Goal: Find specific page/section: Find specific page/section

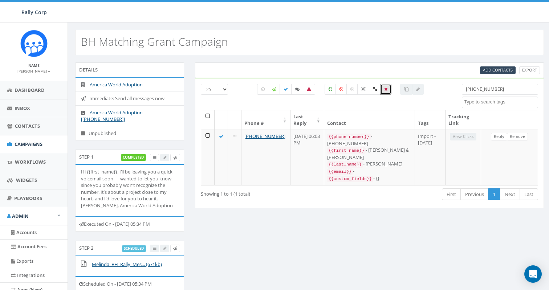
select select
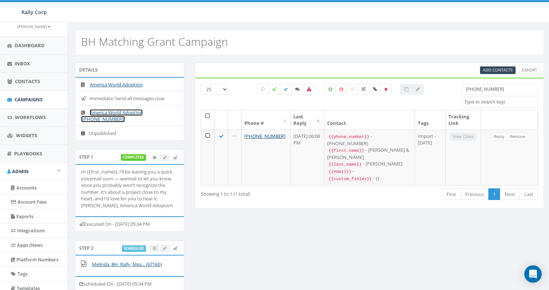
click at [121, 112] on link "America World Adoption [+1 937-752-5690]" at bounding box center [112, 115] width 62 height 13
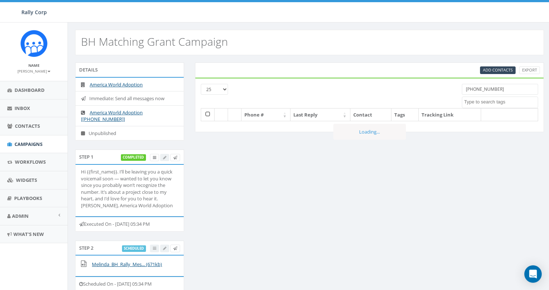
select select
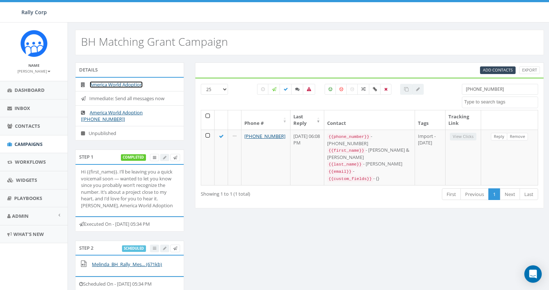
click at [121, 83] on link "America World Adoption" at bounding box center [116, 84] width 53 height 7
